Goal: Information Seeking & Learning: Learn about a topic

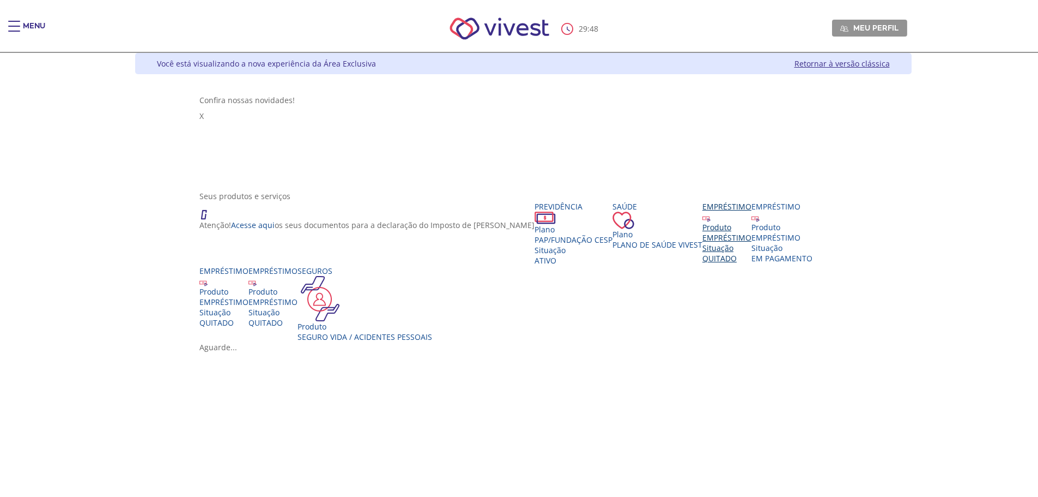
click at [703, 218] on div "Empréstimo Produto EMPRÉSTIMO Situação QUITADO" at bounding box center [727, 232] width 49 height 62
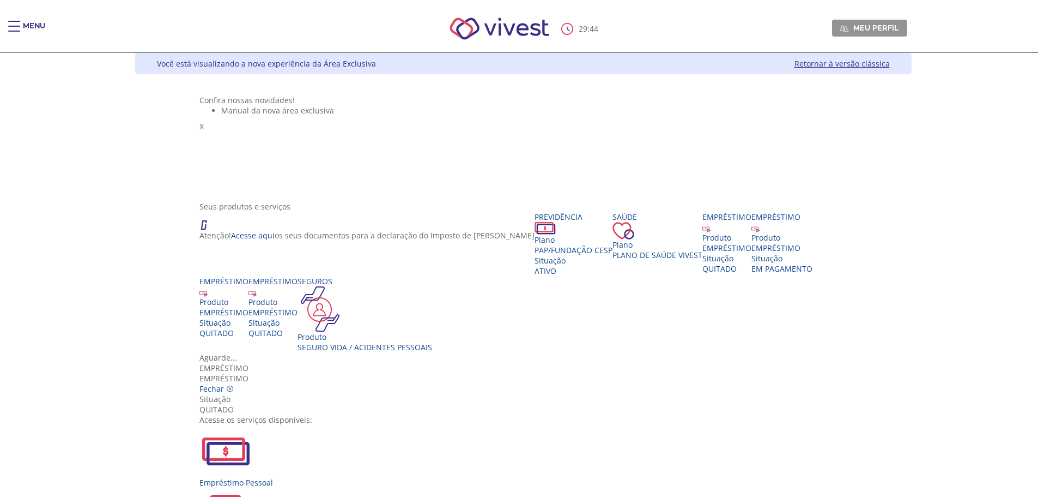
click at [719, 363] on div "Empréstimo EMPRÉSTIMO [GEOGRAPHIC_DATA] Situação QUITADO Acesse os serviços dis…" at bounding box center [524, 457] width 648 height 188
click at [234, 385] on icon "Vivest" at bounding box center [230, 389] width 8 height 8
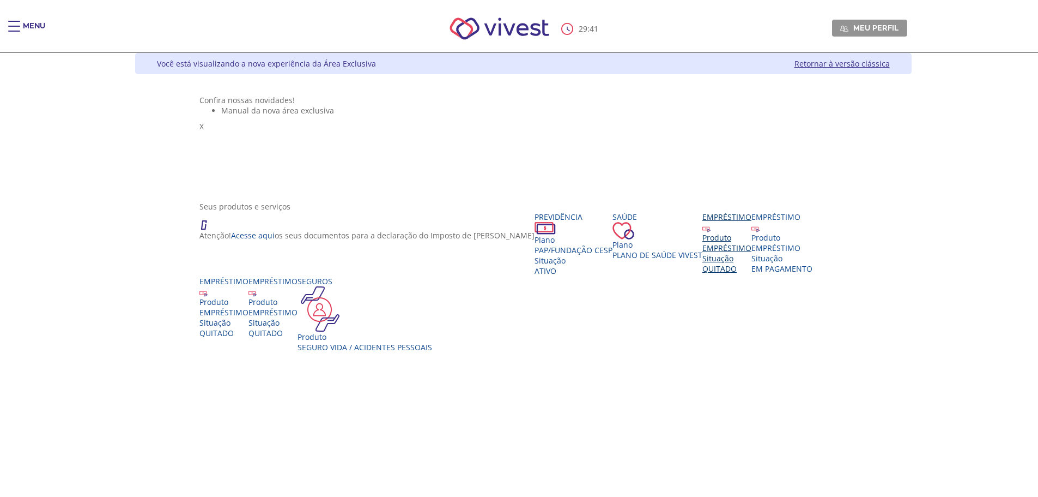
click at [703, 274] on div "Produto EMPRÉSTIMO Situação QUITADO" at bounding box center [727, 252] width 49 height 41
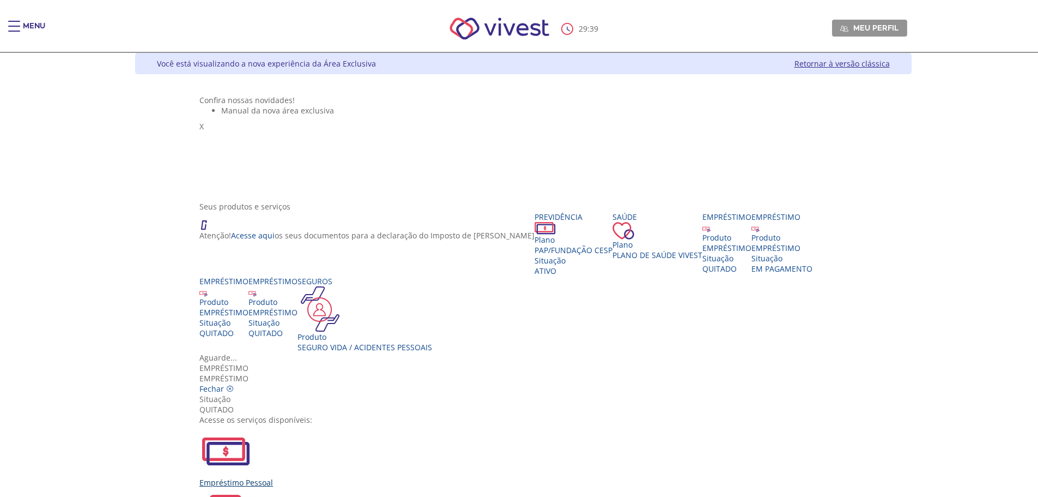
click at [371, 477] on div "Empréstimo Pessoal" at bounding box center [524, 482] width 648 height 10
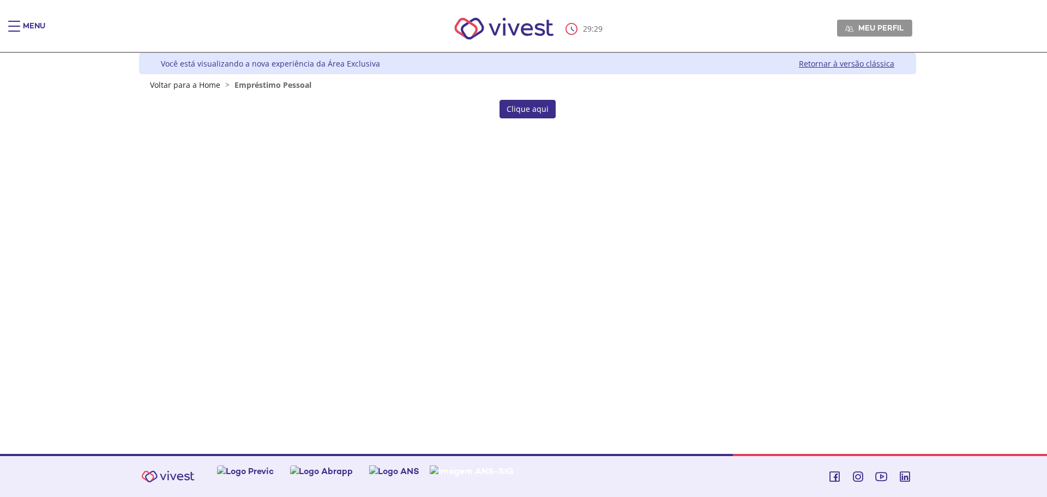
click at [850, 70] on div "Você está visualizando a nova experiência da Área Exclusiva Retornar à versão c…" at bounding box center [527, 63] width 777 height 21
click at [854, 63] on link "Retornar à versão clássica" at bounding box center [846, 63] width 95 height 10
